Goal: Task Accomplishment & Management: Use online tool/utility

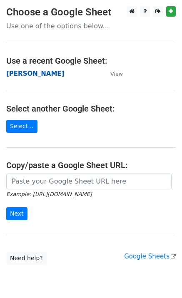
click at [31, 74] on strong "[PERSON_NAME]" at bounding box center [35, 73] width 58 height 7
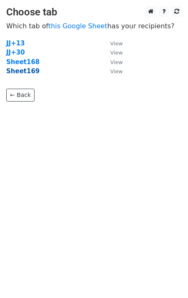
click at [29, 73] on strong "Sheet169" at bounding box center [22, 70] width 33 height 7
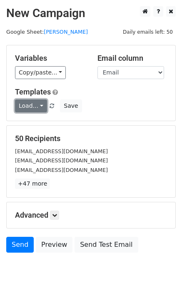
click at [23, 109] on link "Load..." at bounding box center [31, 105] width 32 height 13
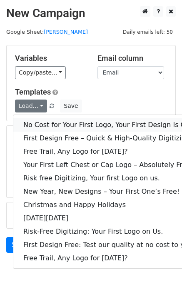
click at [50, 123] on link "No Cost for Your First Logo, Your First Design Is On Us!" at bounding box center [113, 124] width 200 height 13
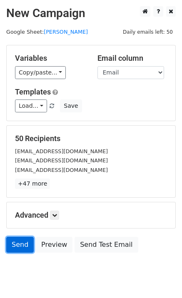
click at [16, 241] on link "Send" at bounding box center [19, 245] width 27 height 16
